Goal: Task Accomplishment & Management: Use online tool/utility

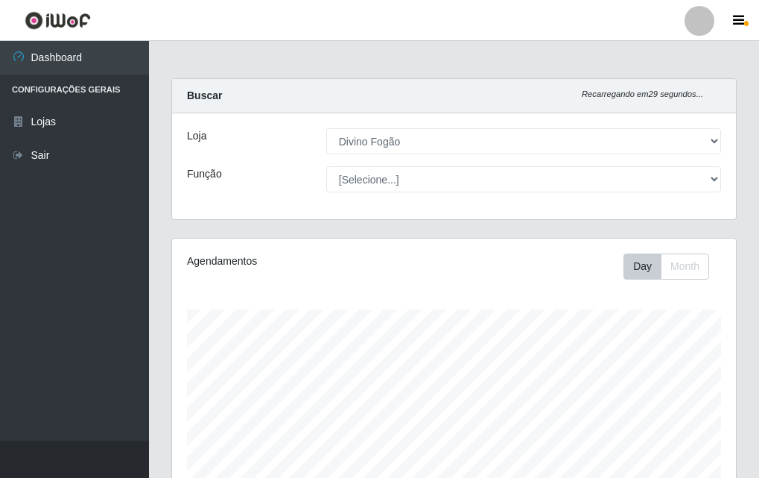
select select "499"
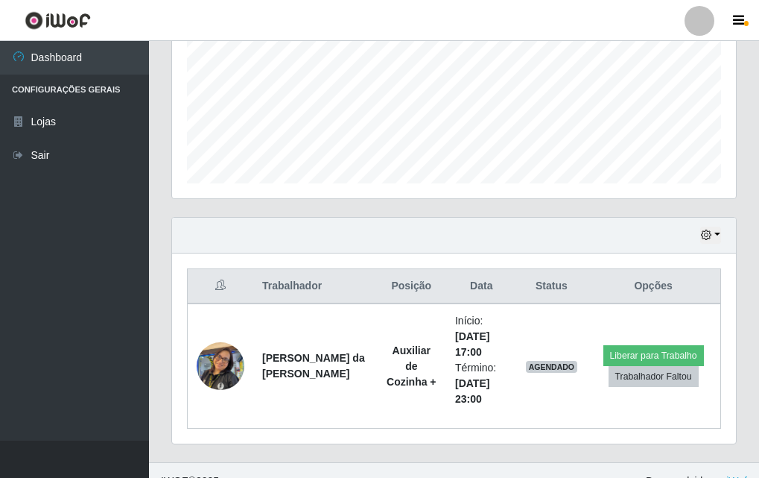
scroll to position [371, 0]
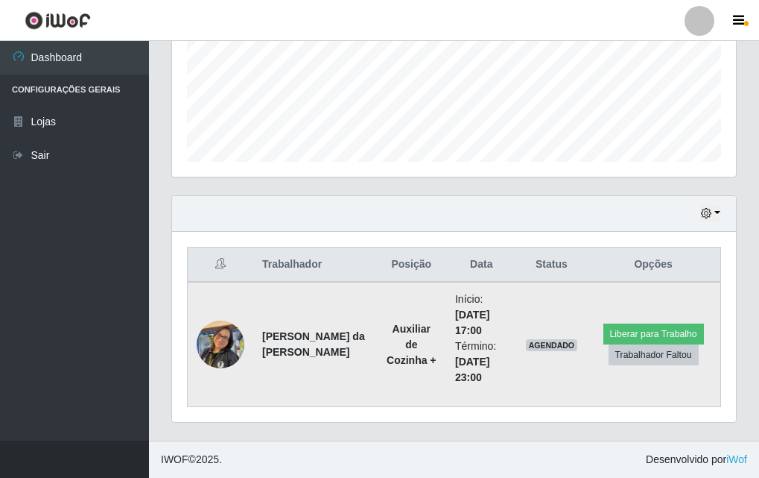
click at [239, 341] on img at bounding box center [221, 343] width 48 height 63
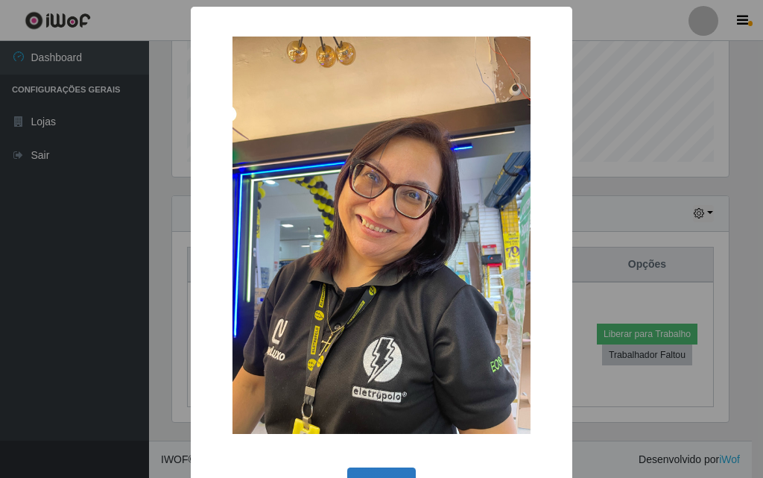
click at [398, 468] on button "OK" at bounding box center [381, 484] width 69 height 35
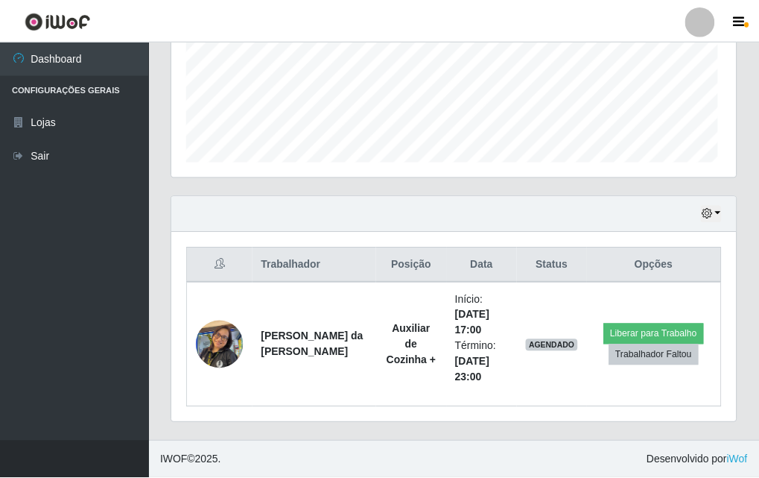
scroll to position [309, 564]
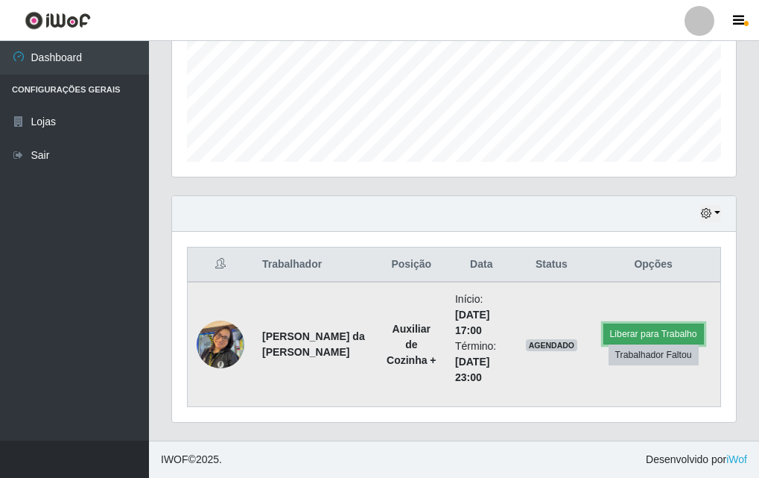
drag, startPoint x: 657, startPoint y: 329, endPoint x: 664, endPoint y: 338, distance: 11.2
click at [664, 338] on button "Liberar para Trabalho" at bounding box center [654, 333] width 101 height 21
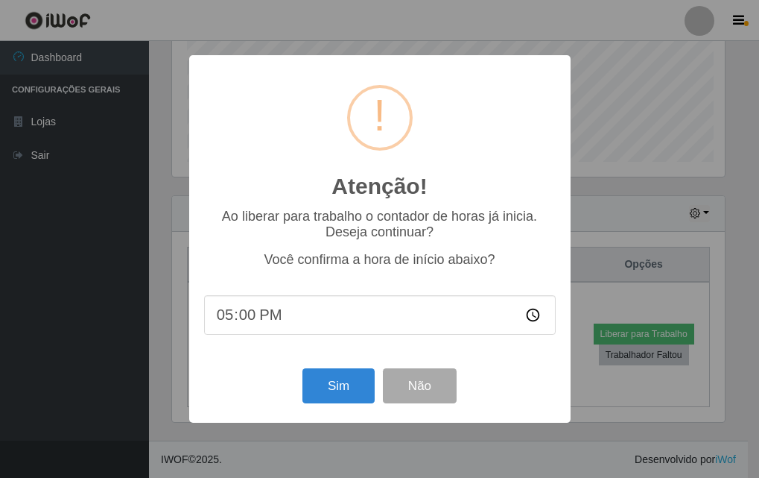
scroll to position [309, 557]
click at [684, 20] on div "Atenção! × Ao liberar para trabalho o contador de horas já inicia. Deseja conti…" at bounding box center [381, 239] width 763 height 478
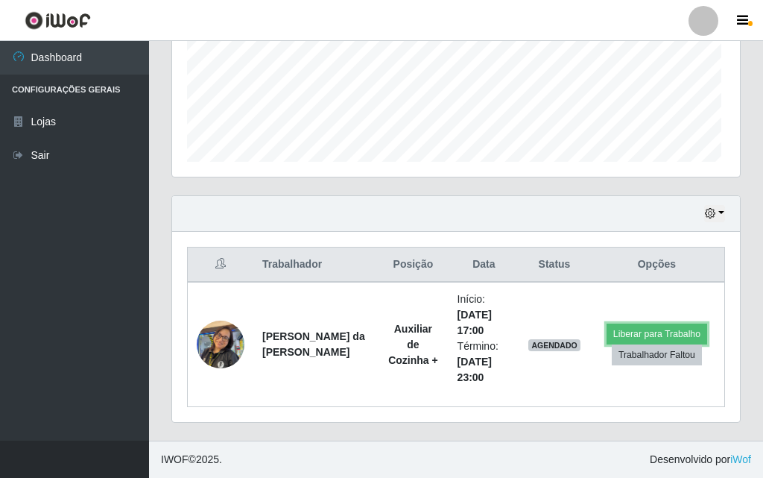
scroll to position [309, 564]
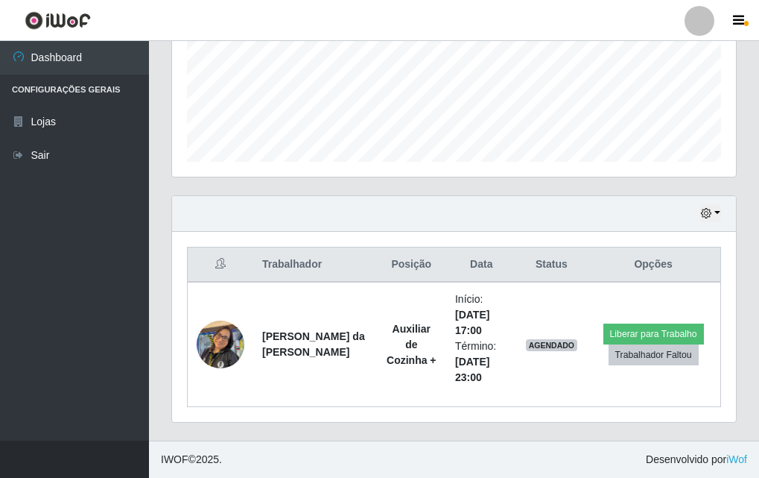
click at [702, 17] on div at bounding box center [700, 21] width 30 height 30
click at [682, 13] on link at bounding box center [699, 21] width 45 height 30
click at [695, 27] on div at bounding box center [700, 21] width 30 height 30
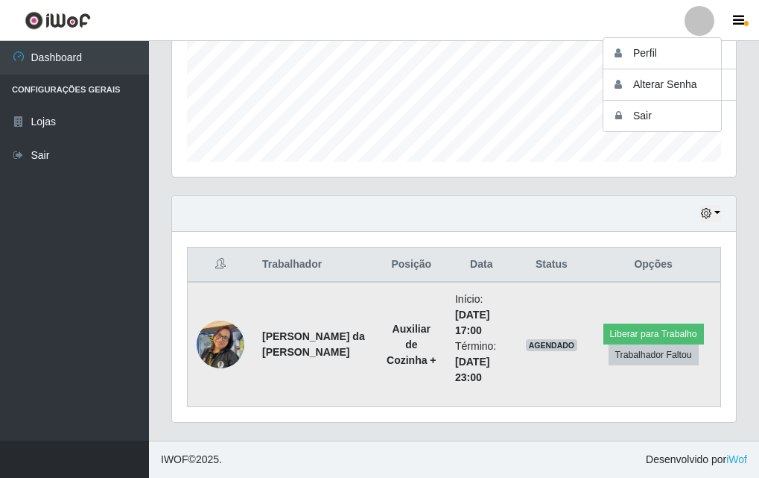
click at [377, 405] on td "Auxiliar de Cozinha +" at bounding box center [411, 344] width 69 height 125
click at [671, 332] on button "Liberar para Trabalho" at bounding box center [654, 333] width 101 height 21
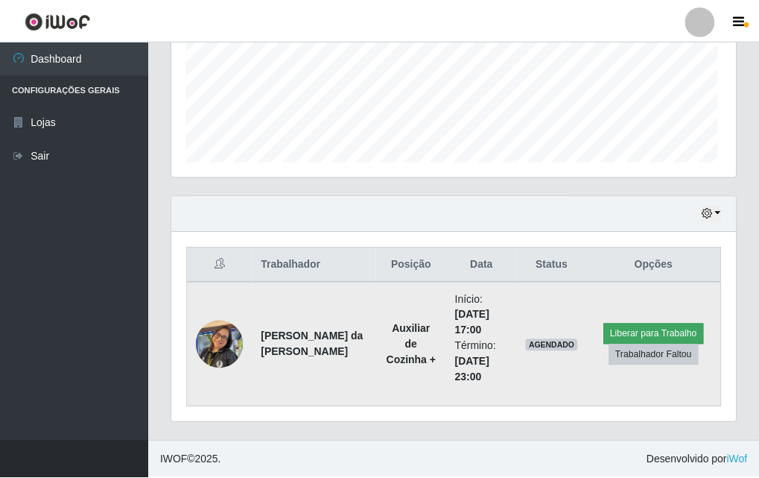
scroll to position [309, 557]
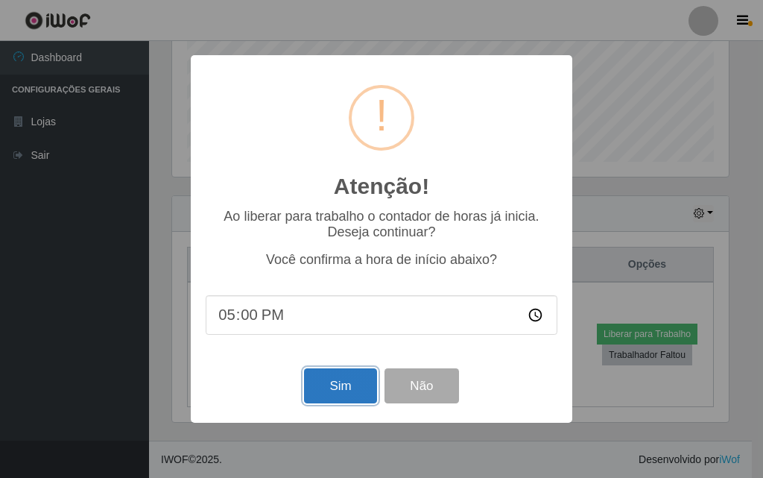
click at [347, 403] on button "Sim" at bounding box center [340, 385] width 72 height 35
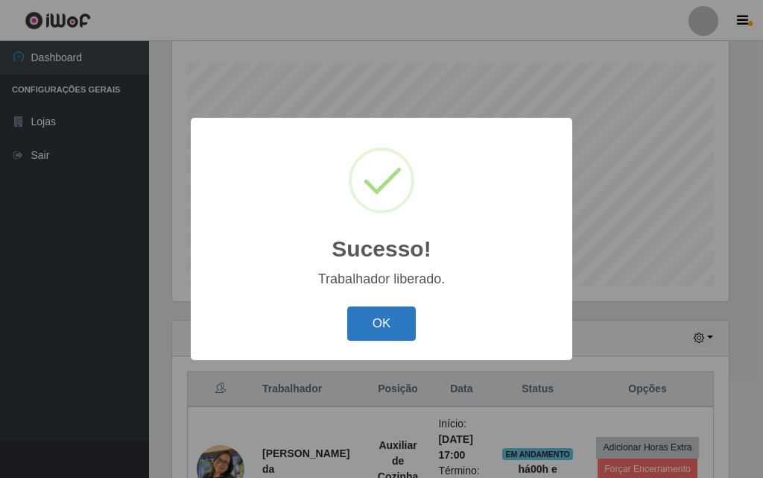
click at [395, 331] on button "OK" at bounding box center [381, 323] width 69 height 35
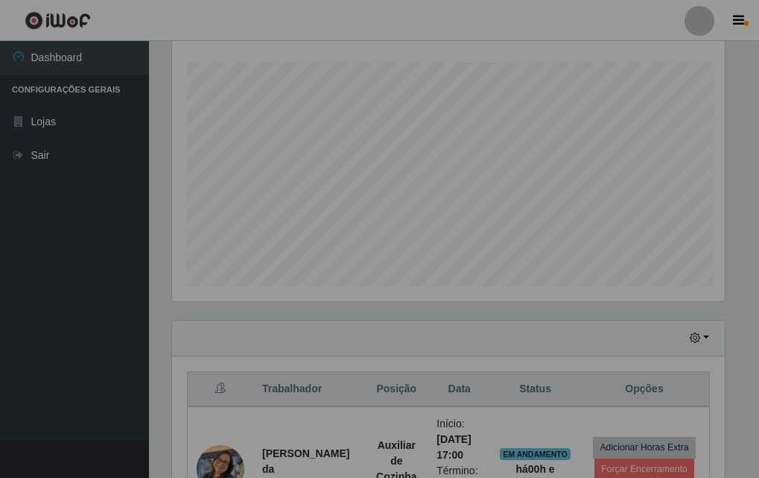
scroll to position [309, 564]
